Goal: Task Accomplishment & Management: Manage account settings

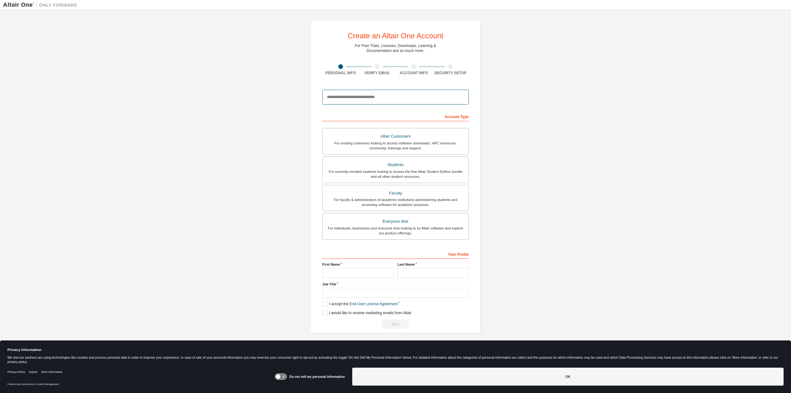
click at [356, 95] on input "email" at bounding box center [395, 97] width 146 height 15
type input "**********"
click at [354, 142] on div "For existing customers looking to access software downloads, HPC resources, com…" at bounding box center [395, 146] width 138 height 10
click at [337, 275] on input "text" at bounding box center [357, 273] width 71 height 10
type input "***"
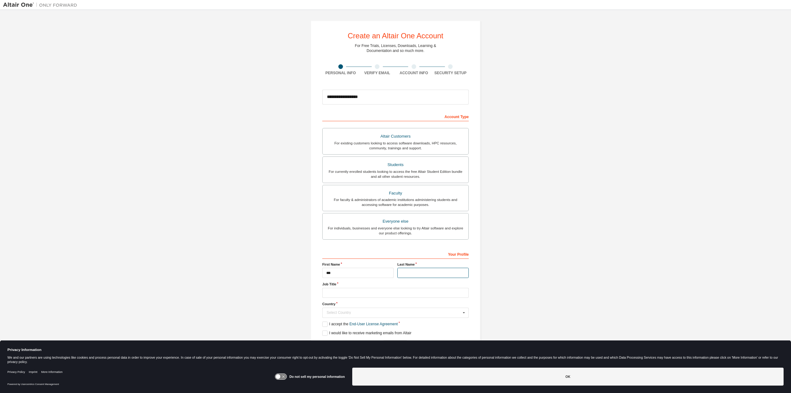
click at [420, 272] on input "text" at bounding box center [432, 273] width 71 height 10
type input "***"
click at [412, 293] on input "text" at bounding box center [395, 293] width 146 height 10
type input "**********"
click at [399, 308] on input "text" at bounding box center [396, 313] width 146 height 10
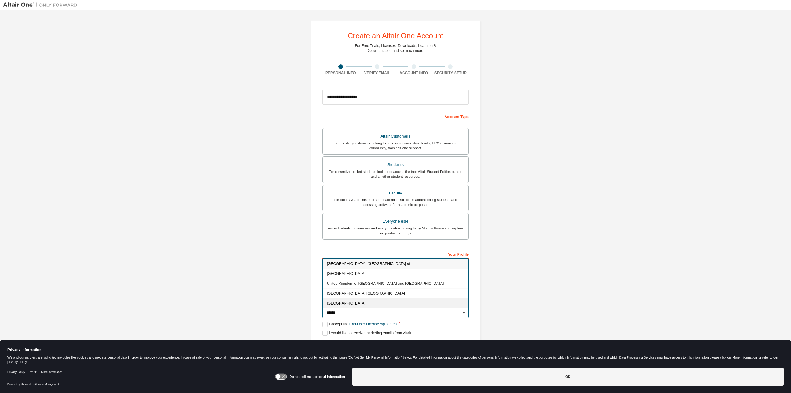
type input "******"
click at [374, 301] on span "United States of America" at bounding box center [395, 303] width 137 height 4
type input "***"
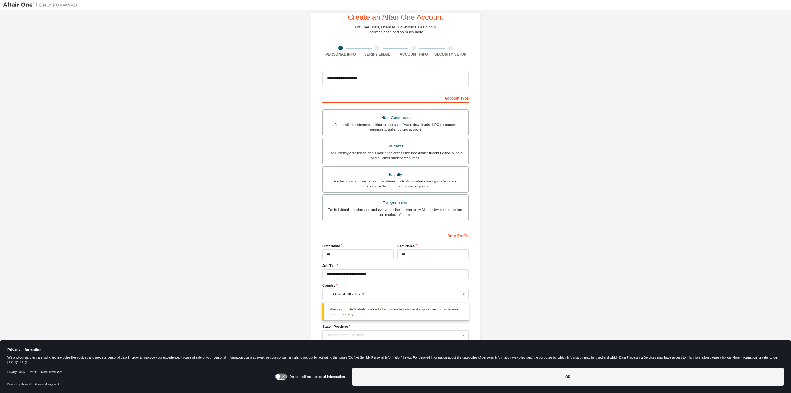
scroll to position [27, 0]
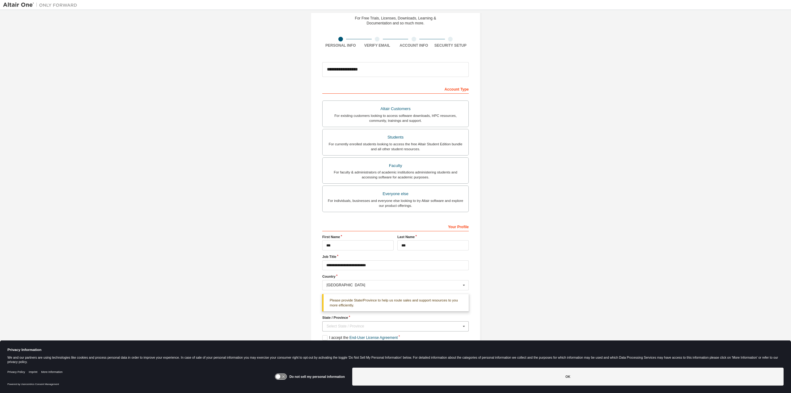
click at [336, 324] on div "Select State / Province" at bounding box center [394, 326] width 134 height 4
click at [336, 282] on div "California" at bounding box center [396, 287] width 146 height 10
type input "**"
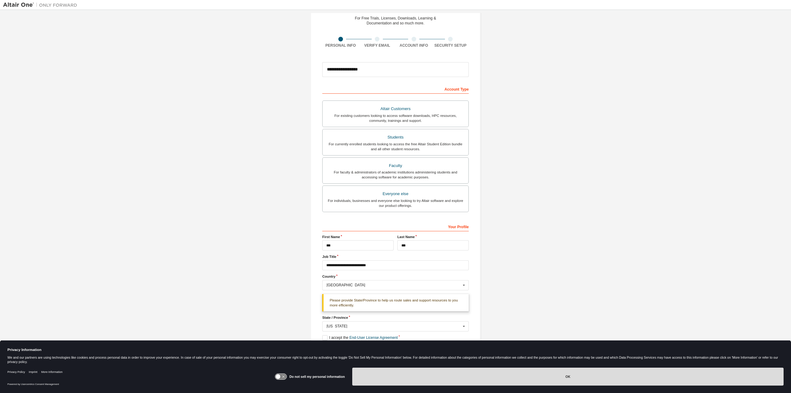
click at [473, 384] on button "OK" at bounding box center [567, 376] width 431 height 18
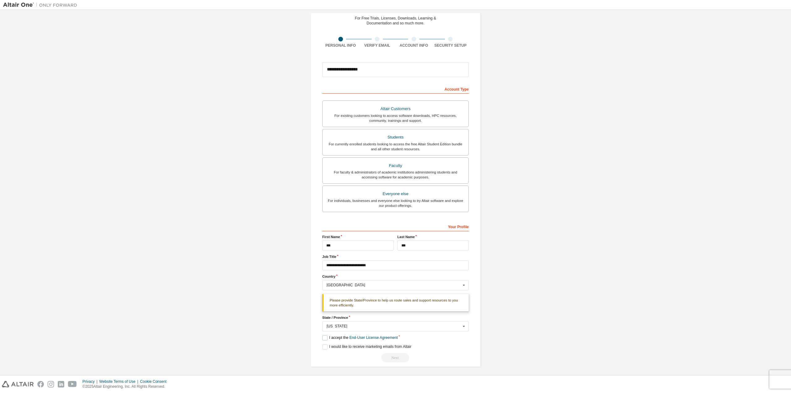
click at [323, 335] on label "I accept the End-User License Agreement" at bounding box center [359, 337] width 75 height 5
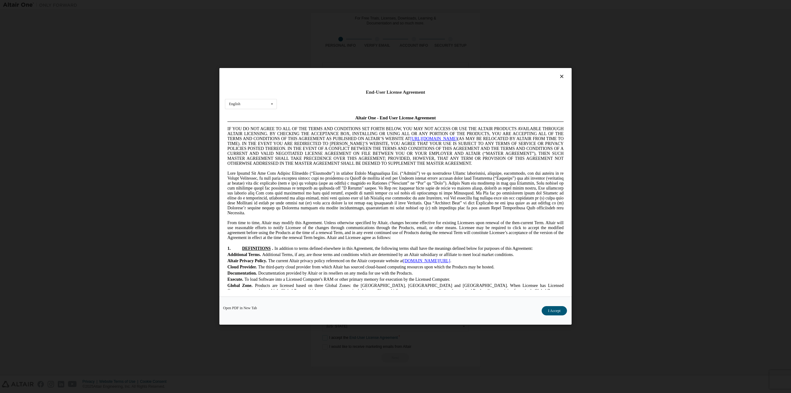
scroll to position [0, 0]
click at [543, 313] on button "I Accept" at bounding box center [554, 310] width 25 height 9
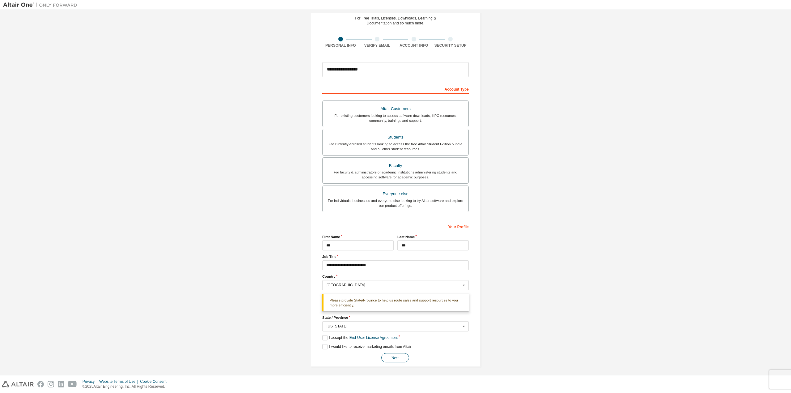
click at [391, 356] on button "Next" at bounding box center [395, 357] width 28 height 9
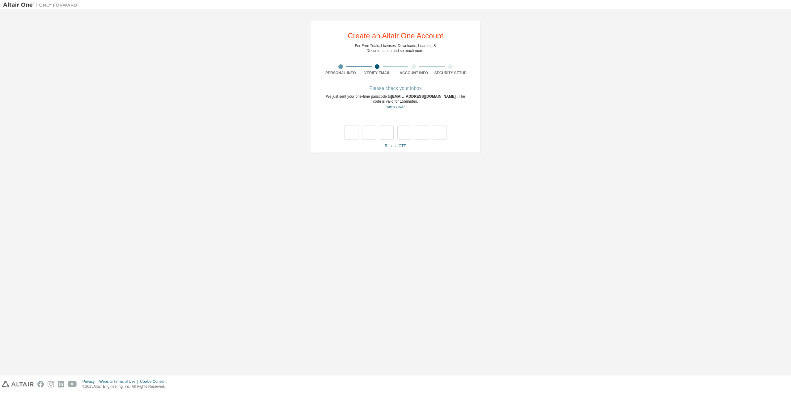
type input "*"
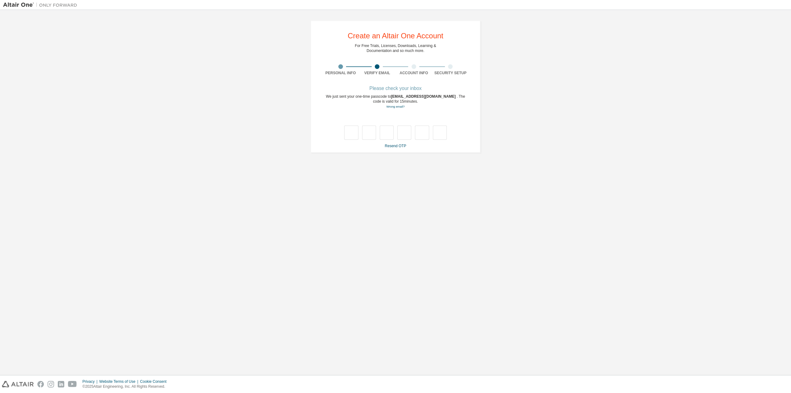
type input "*"
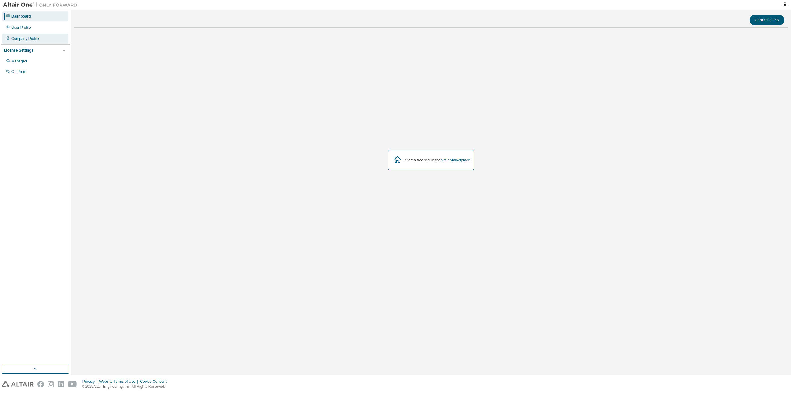
click at [19, 36] on div "Company Profile" at bounding box center [35, 39] width 66 height 10
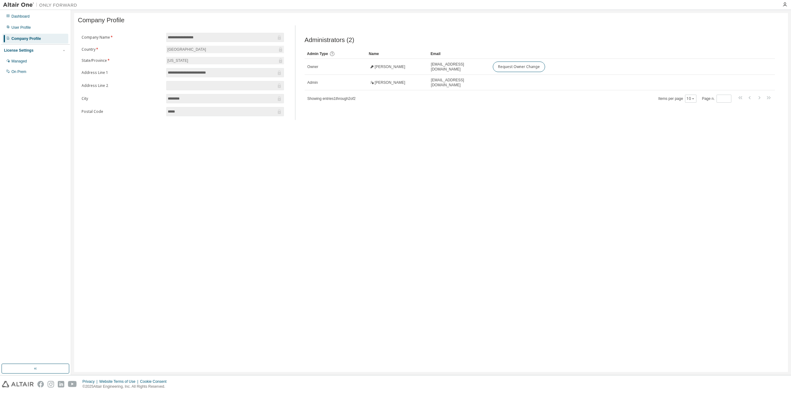
click at [23, 22] on div "Dashboard User Profile Company Profile License Settings Managed On Prem" at bounding box center [35, 44] width 69 height 66
click at [23, 27] on div "User Profile" at bounding box center [20, 27] width 19 height 5
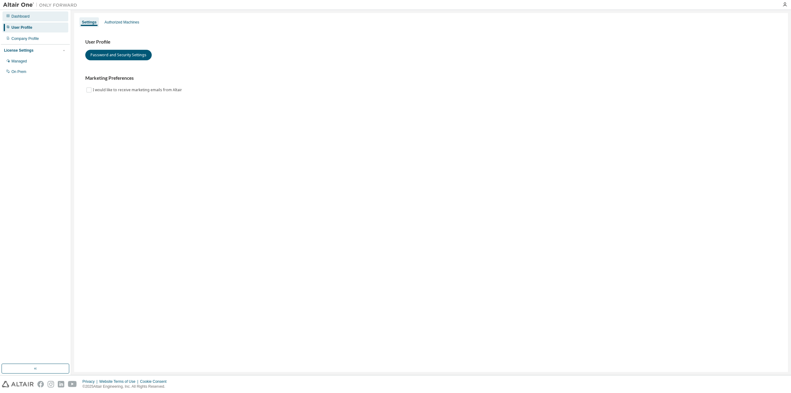
click at [25, 18] on div "Dashboard" at bounding box center [20, 16] width 18 height 5
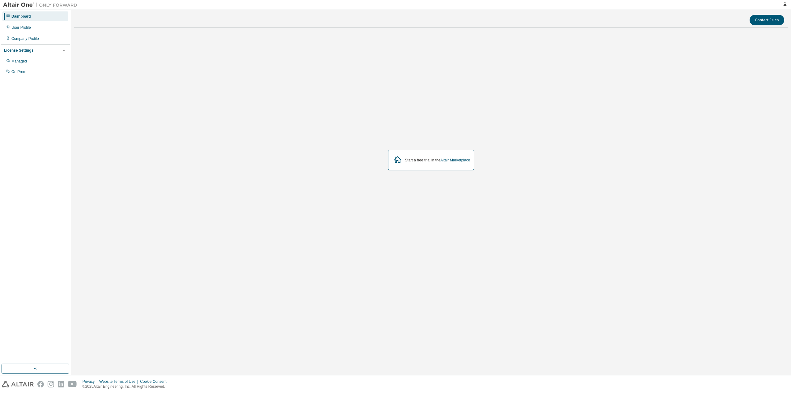
click at [395, 163] on icon at bounding box center [397, 159] width 11 height 11
click at [25, 38] on div "Company Profile" at bounding box center [24, 38] width 27 height 5
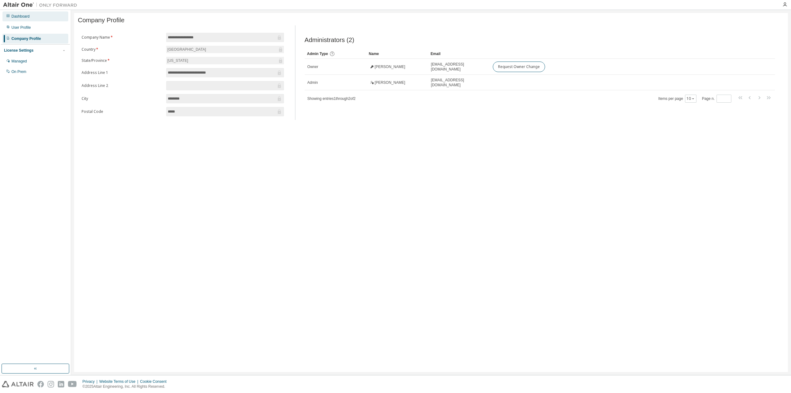
click at [24, 12] on div "Dashboard" at bounding box center [35, 16] width 66 height 10
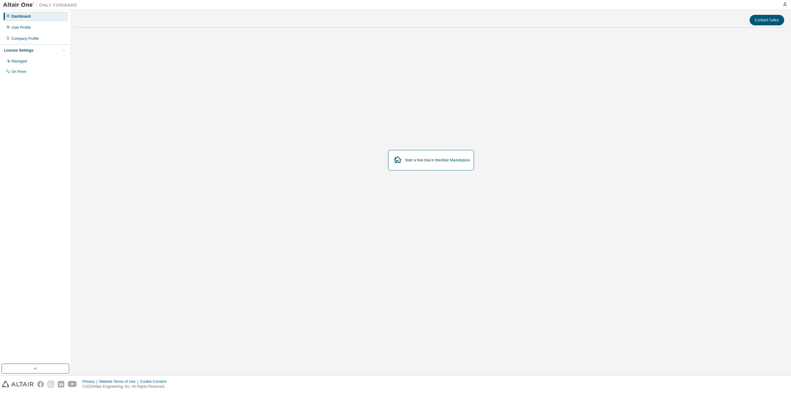
click at [21, 3] on img at bounding box center [41, 5] width 77 height 6
click at [786, 1] on div at bounding box center [785, 4] width 12 height 9
click at [785, 5] on icon "button" at bounding box center [784, 4] width 5 height 5
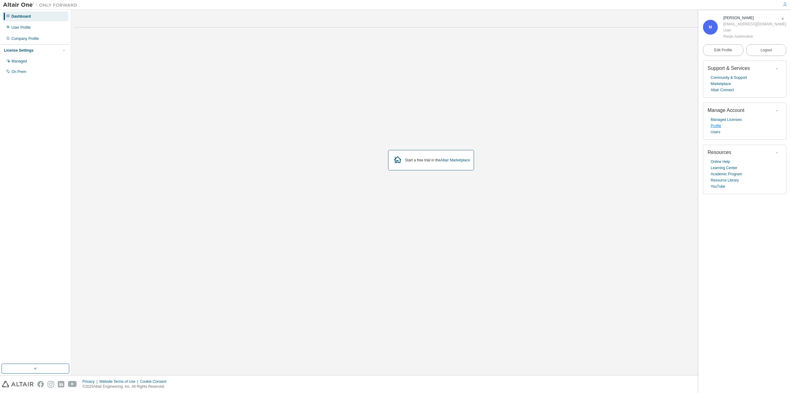
click at [717, 125] on link "Profile" at bounding box center [716, 126] width 11 height 6
click at [728, 121] on link "Managed Licenses" at bounding box center [726, 119] width 31 height 6
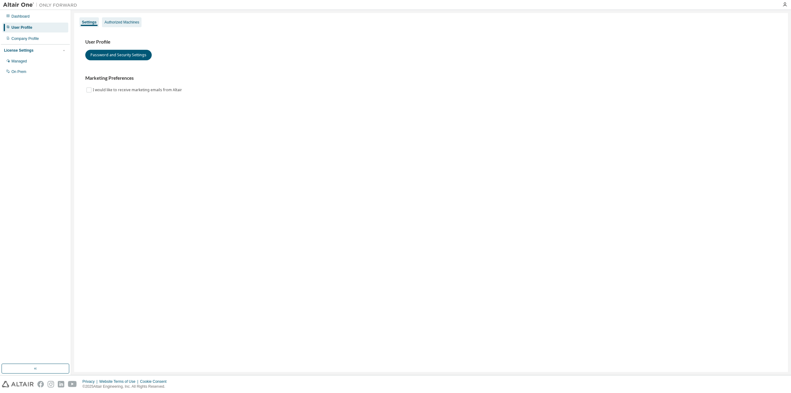
click at [117, 23] on div "Authorized Machines" at bounding box center [121, 22] width 35 height 5
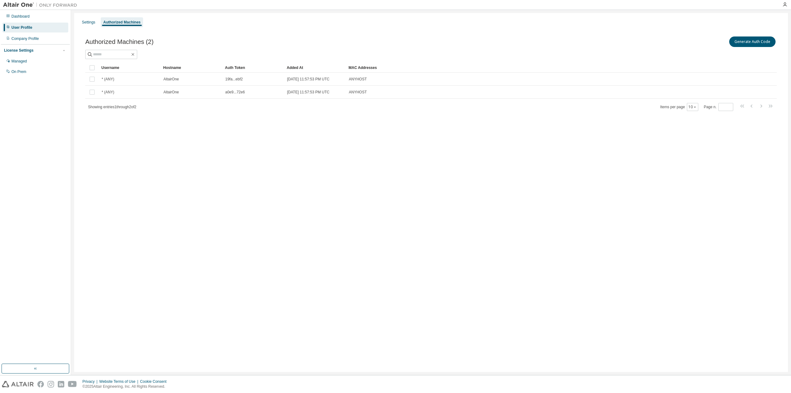
click at [23, 50] on div "License Settings" at bounding box center [18, 50] width 29 height 5
click at [23, 61] on div "Managed" at bounding box center [18, 61] width 15 height 5
